Goal: Task Accomplishment & Management: Manage account settings

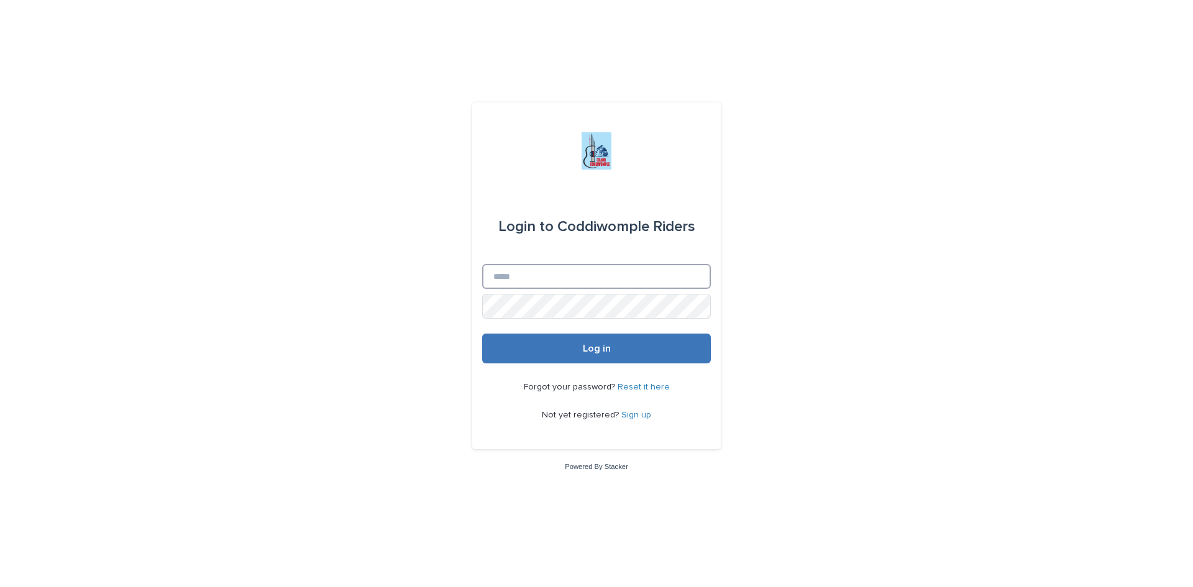
type input "**********"
click at [613, 353] on button "Log in" at bounding box center [596, 349] width 229 height 30
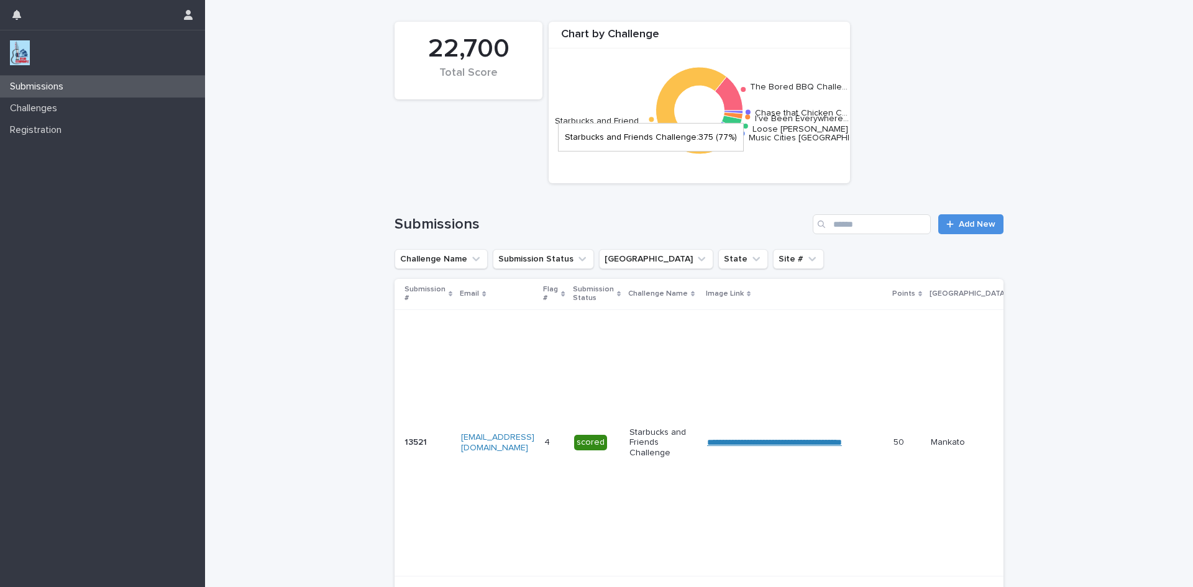
click at [659, 93] on icon at bounding box center [696, 110] width 81 height 87
